Goal: Transaction & Acquisition: Book appointment/travel/reservation

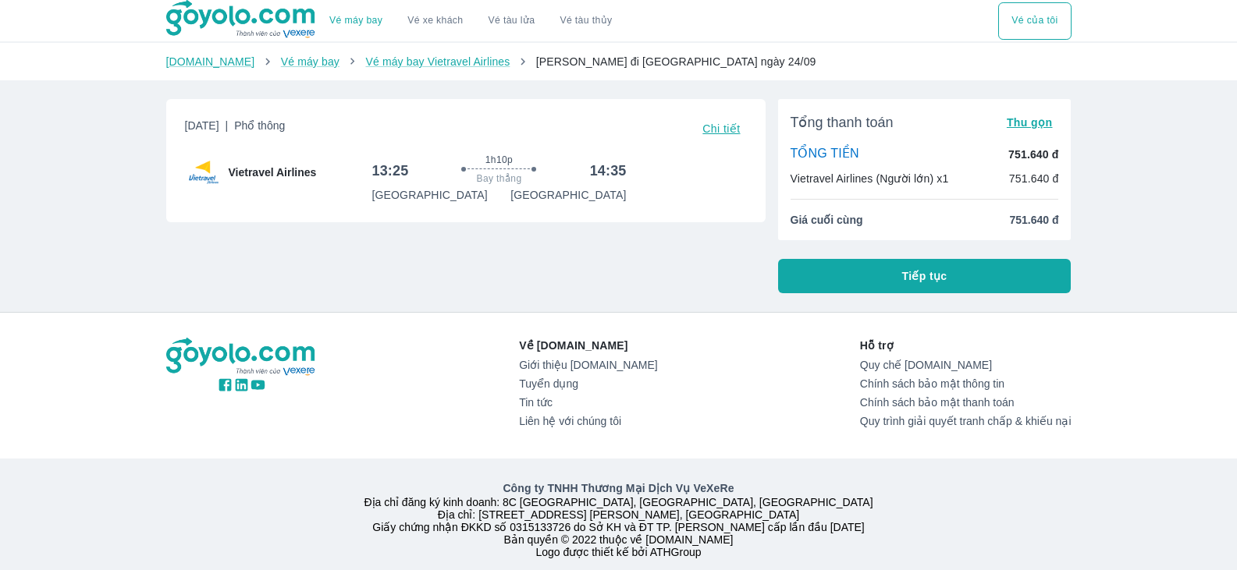
click at [449, 278] on div "[DATE] | Phổ thông Chi tiết Vietravel Airlines 13:25 1h10p Bay thẳng 14:35 [GEO…" at bounding box center [460, 190] width 612 height 207
drag, startPoint x: 472, startPoint y: 302, endPoint x: 377, endPoint y: 263, distance: 102.9
click at [377, 263] on div "[DATE] | Phổ thông Chi tiết Vietravel Airlines 13:25 1h10p Bay thẳng 14:35 [GEO…" at bounding box center [460, 190] width 612 height 207
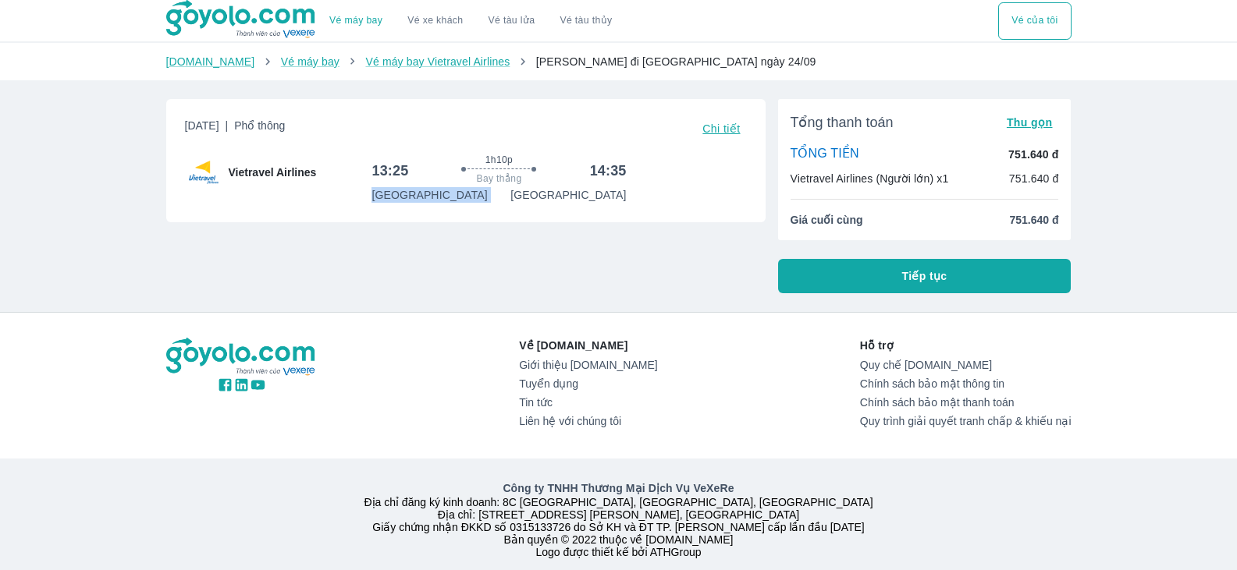
click at [377, 263] on div "[DATE] | Phổ thông Chi tiết Vietravel Airlines 13:25 1h10p Bay thẳng 14:35 [GEO…" at bounding box center [460, 190] width 612 height 207
click at [386, 213] on div "[DATE] | Phổ thông Chi tiết Vietravel Airlines 13:25 1h10p Bay thẳng 14:35 [GEO…" at bounding box center [465, 160] width 599 height 123
click at [634, 254] on div "[DATE] | Phổ thông Chi tiết Vietravel Airlines 13:25 1h10p Bay thẳng 14:35 [GEO…" at bounding box center [460, 190] width 612 height 207
drag, startPoint x: 1160, startPoint y: 222, endPoint x: 1140, endPoint y: 236, distance: 23.6
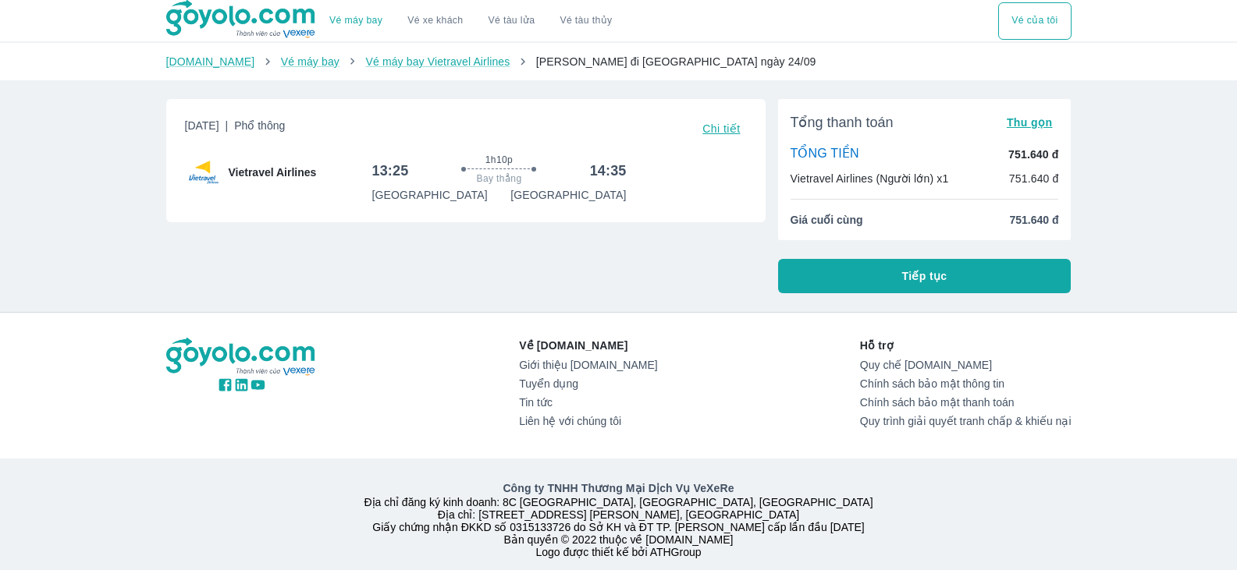
click at [1160, 225] on div "Vé máy bay Vé xe khách Vé tàu lửa Vé tàu thủy Vé của tôi [DOMAIN_NAME] Vé máy b…" at bounding box center [618, 290] width 1237 height 581
click at [634, 226] on div "[DATE] | Phổ thông Chi tiết Vietravel Airlines 13:25 1h10p Bay thẳng 14:35 [GEO…" at bounding box center [460, 190] width 612 height 207
click at [599, 247] on div "[DATE] | Phổ thông Chi tiết Vietravel Airlines 13:25 1h10p Bay thẳng 14:35 [GEO…" at bounding box center [460, 190] width 612 height 207
click at [473, 260] on div "[DATE] | Phổ thông Chi tiết Vietravel Airlines 13:25 1h10p Bay thẳng 14:35 [GEO…" at bounding box center [460, 190] width 612 height 207
drag, startPoint x: 677, startPoint y: 275, endPoint x: 866, endPoint y: 277, distance: 189.6
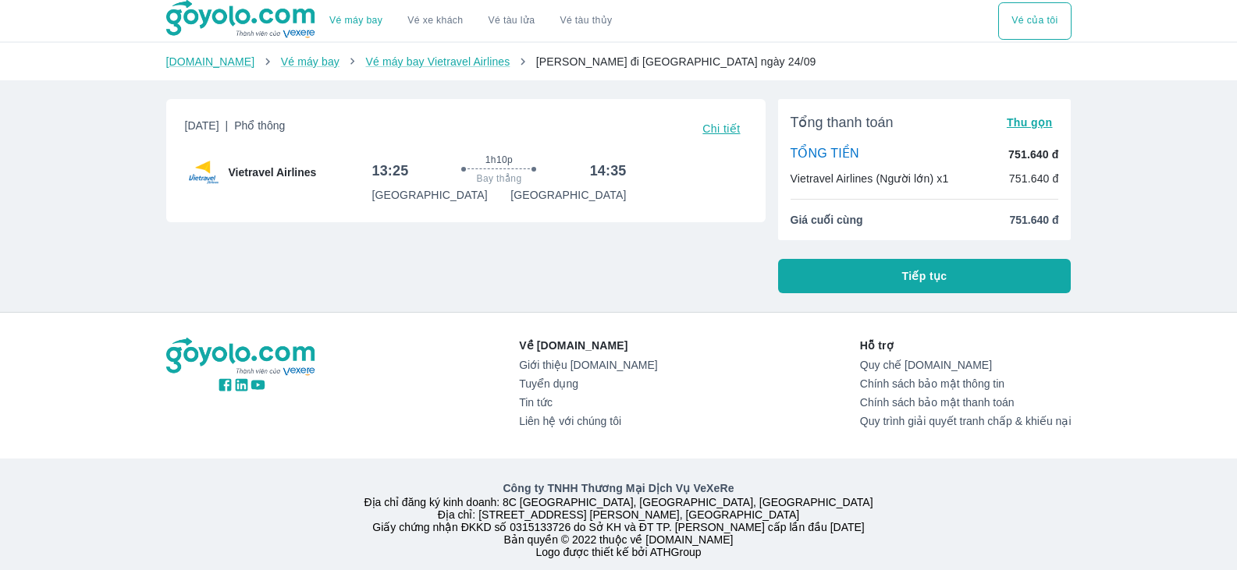
click at [676, 275] on div "[DATE] | Phổ thông Chi tiết Vietravel Airlines 13:25 1h10p Bay thẳng 14:35 [GEO…" at bounding box center [460, 190] width 612 height 207
click at [867, 277] on button "Tiếp tục" at bounding box center [924, 276] width 293 height 34
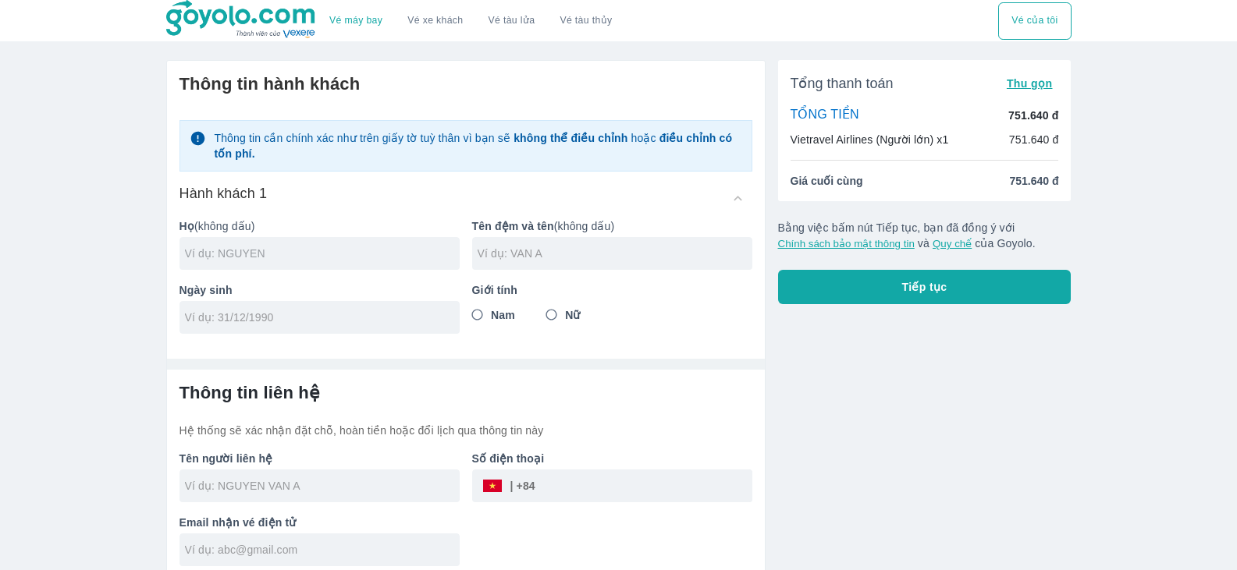
click at [333, 256] on input "text" at bounding box center [322, 254] width 275 height 16
type input "N"
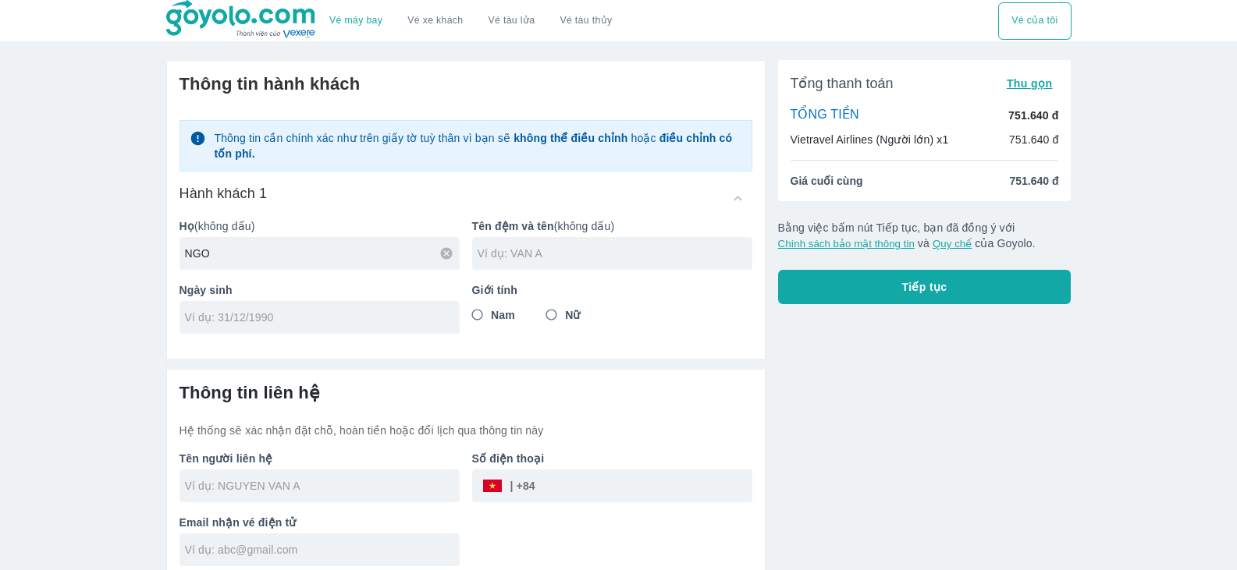
type input "NGO"
type input "[PERSON_NAME]"
type input "1"
type input "[DATE]"
click at [474, 318] on input "Nam" at bounding box center [478, 315] width 28 height 28
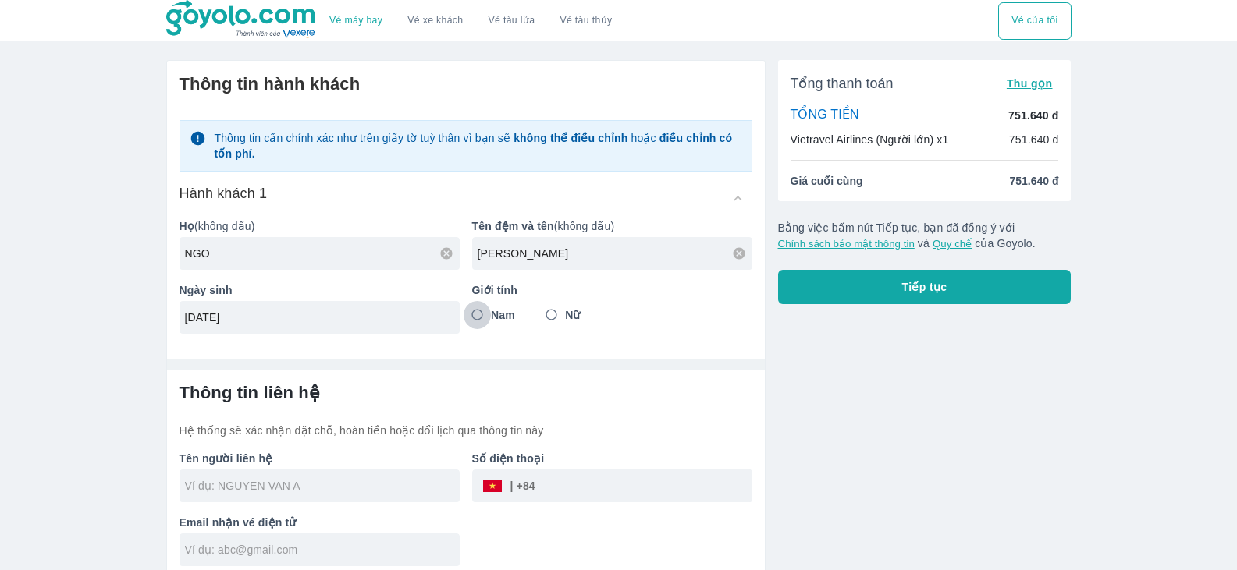
radio input "true"
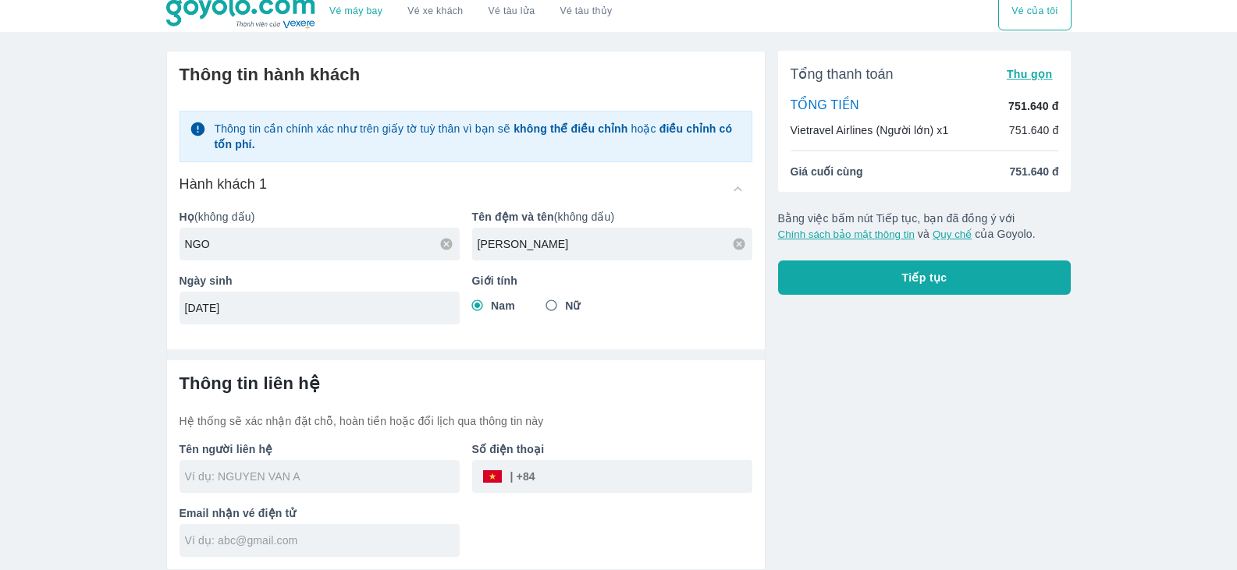
drag, startPoint x: 816, startPoint y: 421, endPoint x: 862, endPoint y: 417, distance: 45.4
click at [817, 421] on div "Tổng thanh toán Thu gọn TỔNG TIỀN 751.640 đ Vietravel Airlines (Người lớn) x1 7…" at bounding box center [919, 304] width 306 height 532
type input "[PERSON_NAME]"
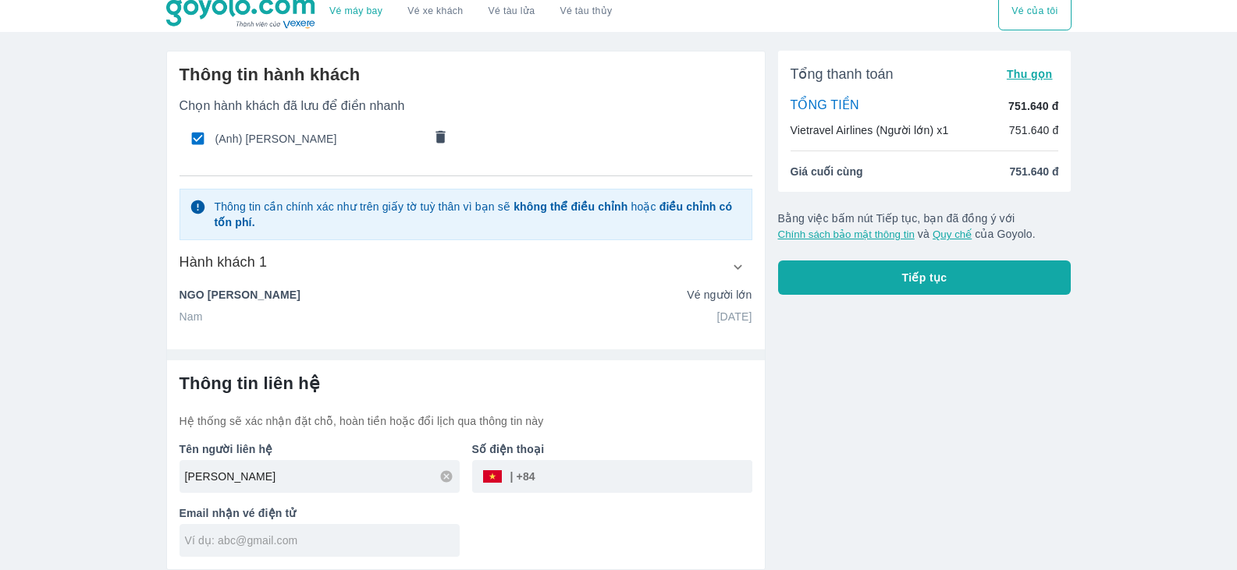
scroll to position [10, 0]
click at [744, 266] on icon "button" at bounding box center [738, 267] width 16 height 16
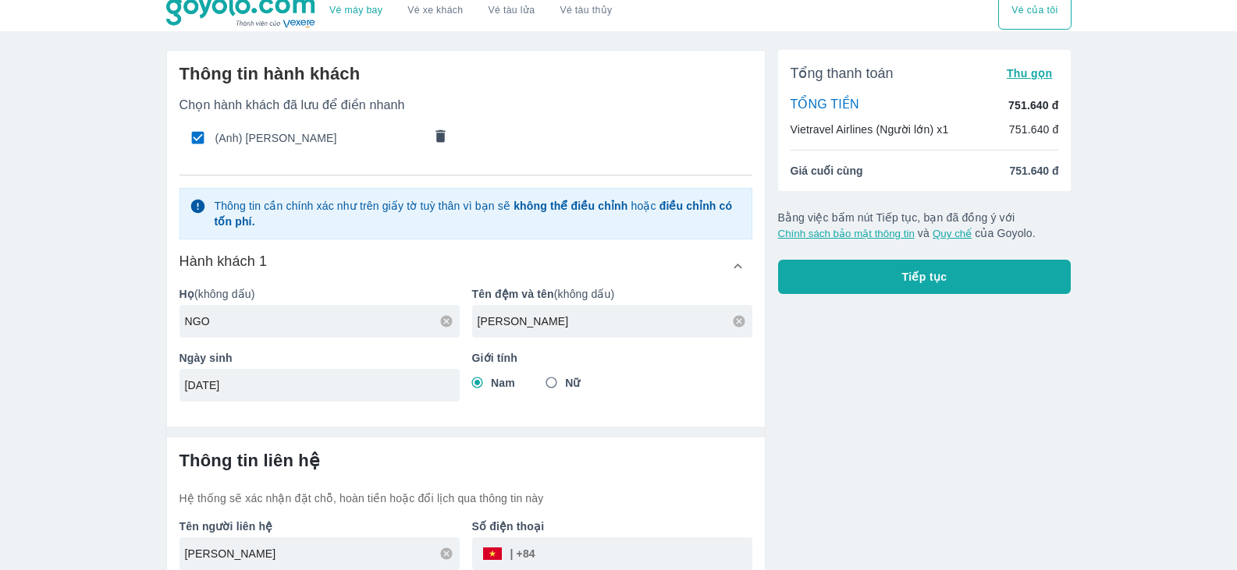
click at [744, 266] on icon "button" at bounding box center [738, 266] width 16 height 16
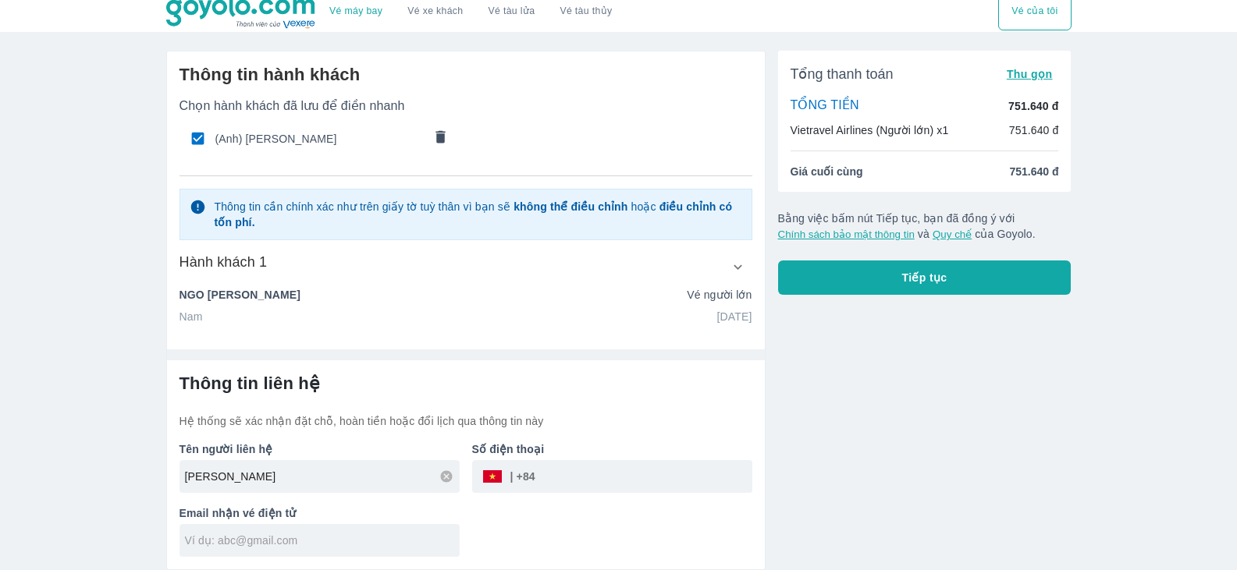
click at [887, 402] on div "Tổng thanh toán Thu gọn TỔNG TIỀN 751.640 đ Vietravel Airlines (Người lớn) x1 7…" at bounding box center [919, 304] width 306 height 532
click at [1072, 489] on div "Thông tin hành khách Chọn hành khách đã lưu để điền nhanh (Anh) NGO MINH HUNG T…" at bounding box center [619, 304] width 930 height 532
drag, startPoint x: 997, startPoint y: 510, endPoint x: 1079, endPoint y: 446, distance: 104.0
click at [1029, 487] on div "Tổng thanh toán Thu gọn TỔNG TIỀN 751.640 đ Vietravel Airlines (Người lớn) x1 7…" at bounding box center [919, 304] width 306 height 532
drag, startPoint x: 965, startPoint y: 467, endPoint x: 722, endPoint y: 495, distance: 245.0
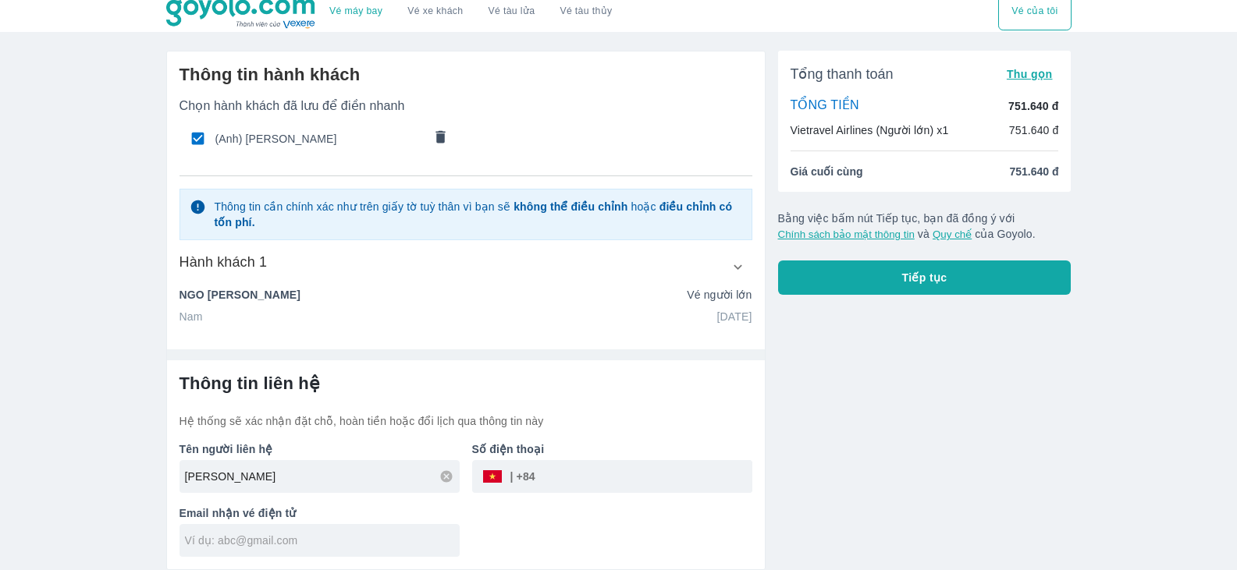
click at [952, 471] on div "Tổng thanh toán Thu gọn TỔNG TIỀN 751.640 đ Vietravel Airlines (Người lớn) x1 7…" at bounding box center [919, 304] width 306 height 532
click at [881, 396] on div "Tổng thanh toán Thu gọn TỔNG TIỀN 751.640 đ Vietravel Airlines (Người lớn) x1 7…" at bounding box center [919, 304] width 306 height 532
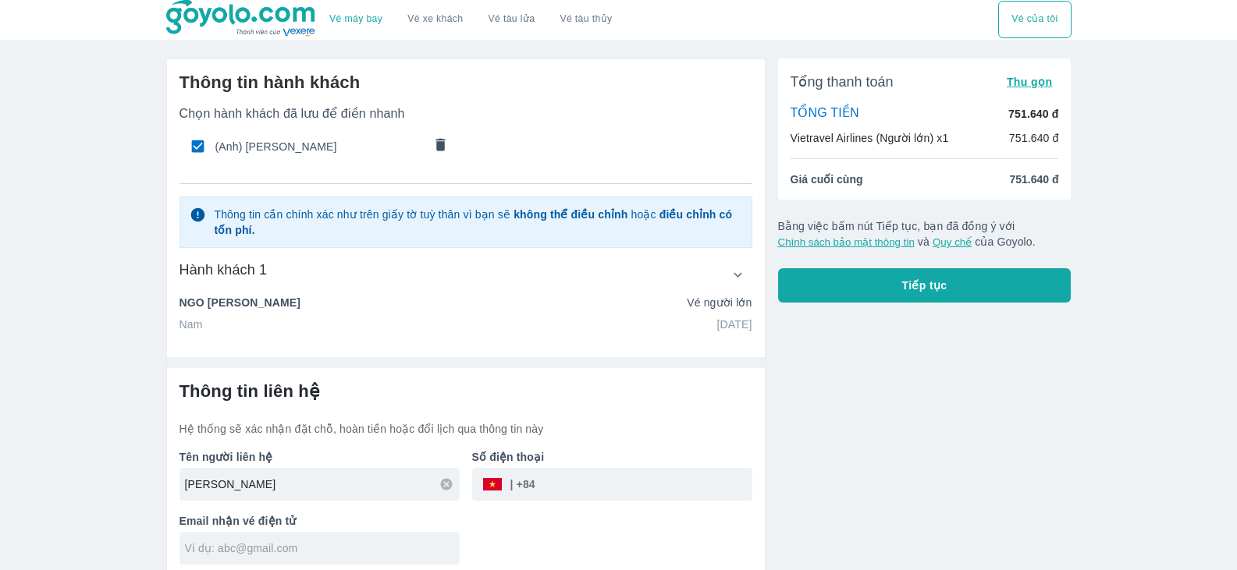
scroll to position [0, 0]
